Goal: Information Seeking & Learning: Learn about a topic

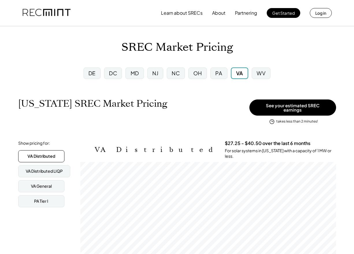
scroll to position [95, 256]
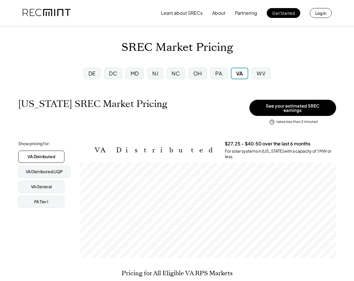
click at [209, 70] on div "PA" at bounding box center [218, 73] width 20 height 15
click at [217, 73] on div "PA" at bounding box center [218, 73] width 7 height 7
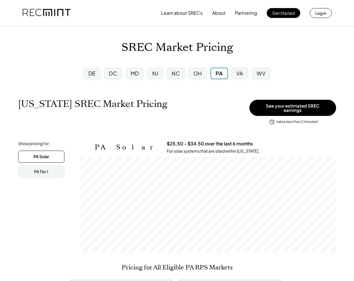
scroll to position [95, 256]
click at [179, 8] on button "Learn about SRECs" at bounding box center [182, 13] width 42 height 12
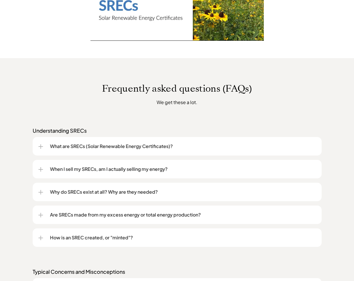
scroll to position [383, 0]
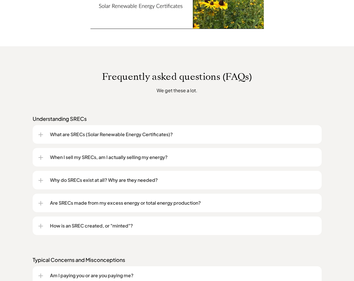
click at [138, 129] on div "What are SRECs (Solar Renewable Energy Certificates)?" at bounding box center [176, 134] width 277 height 18
